Goal: Use online tool/utility: Utilize a website feature to perform a specific function

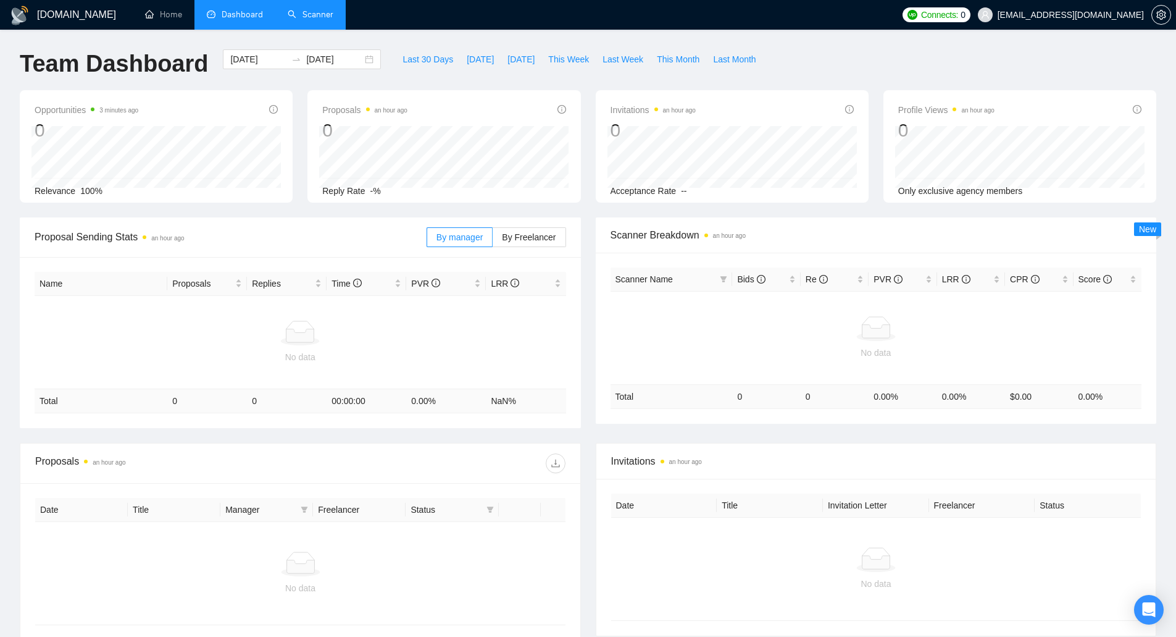
click at [296, 18] on link "Scanner" at bounding box center [311, 14] width 46 height 10
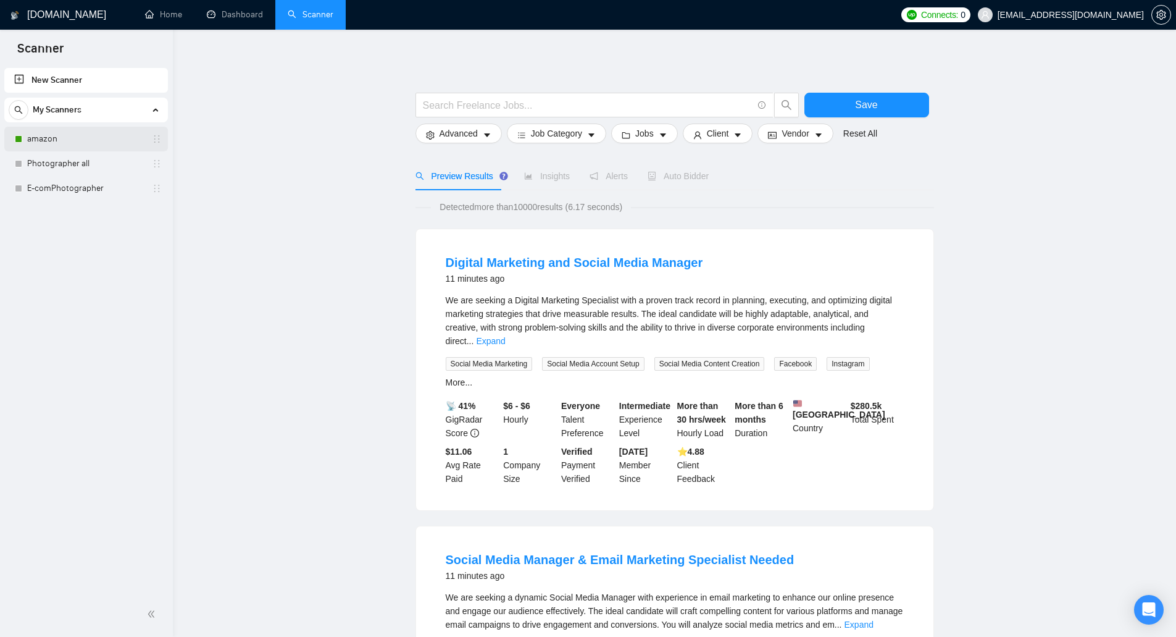
click at [143, 136] on link "amazon" at bounding box center [85, 139] width 117 height 25
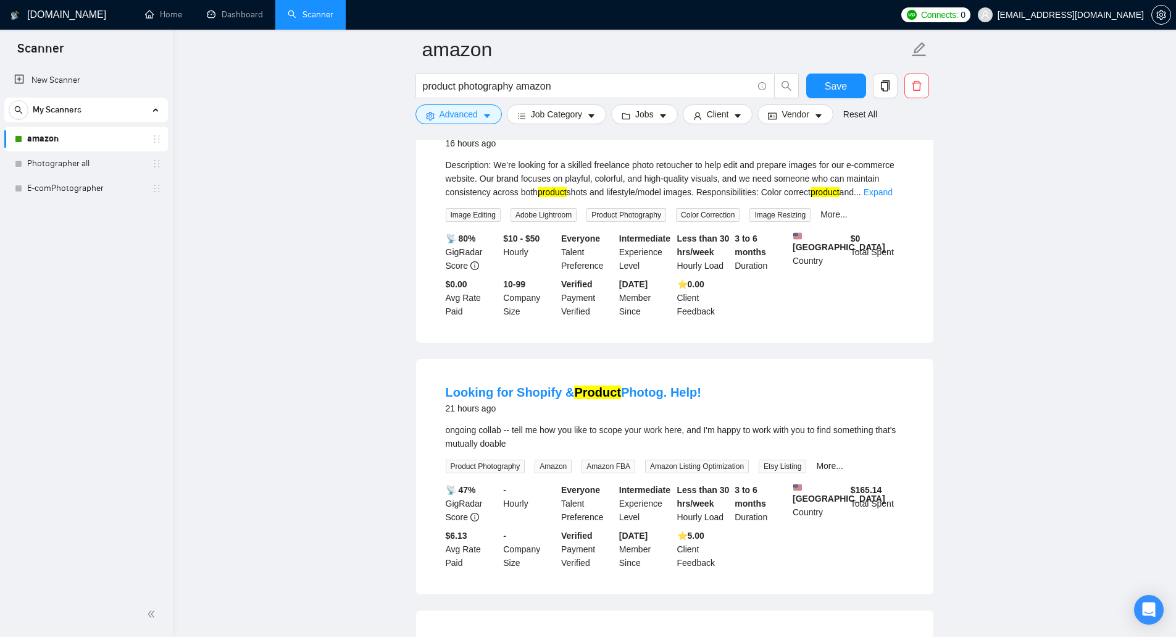
scroll to position [185, 0]
